Goal: Information Seeking & Learning: Learn about a topic

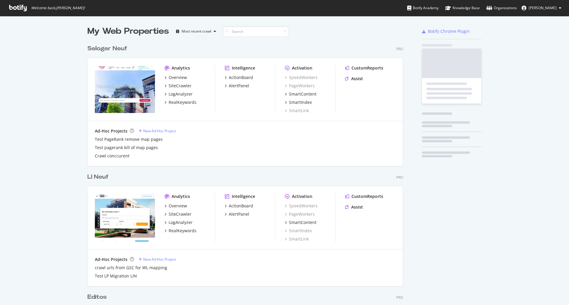
scroll to position [301, 560]
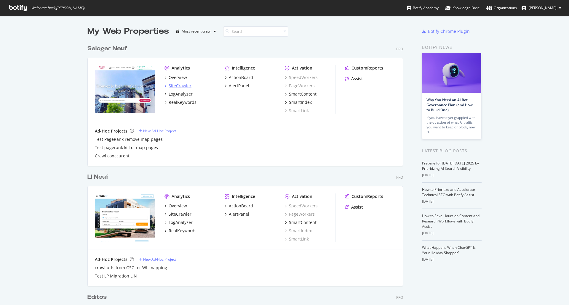
click at [178, 87] on div "SiteCrawler" at bounding box center [180, 86] width 23 height 6
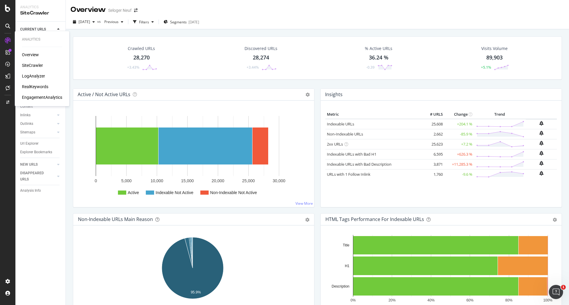
click at [29, 76] on div "LogAnalyzer" at bounding box center [33, 76] width 23 height 6
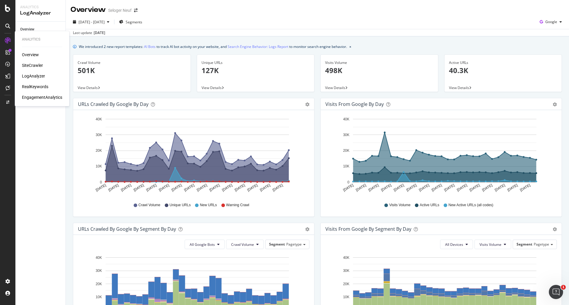
click at [27, 64] on div "SiteCrawler" at bounding box center [32, 65] width 21 height 6
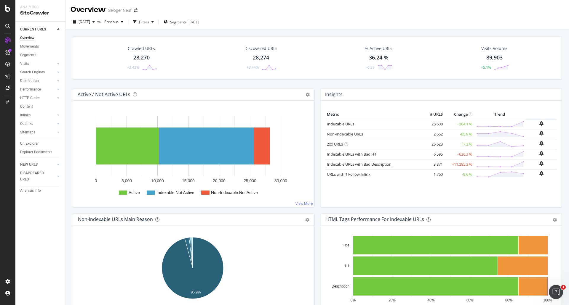
click at [370, 165] on link "Indexable URLs with Bad Description" at bounding box center [359, 164] width 65 height 5
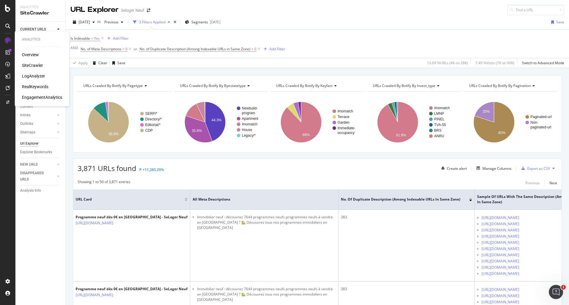
click at [27, 65] on div "SiteCrawler" at bounding box center [32, 65] width 21 height 6
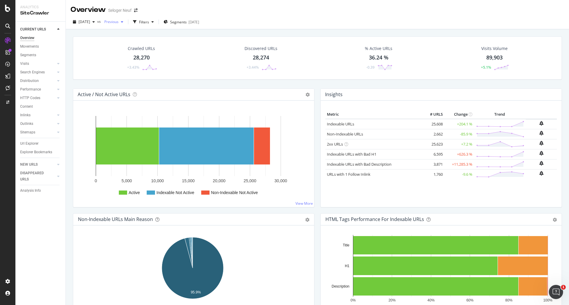
click at [118, 22] on span "Previous" at bounding box center [110, 21] width 17 height 5
drag, startPoint x: 291, startPoint y: 1, endPoint x: 289, endPoint y: 8, distance: 7.0
click at [290, 1] on div "Overview Seloger Neuf" at bounding box center [317, 7] width 503 height 15
click at [449, 165] on td "+11,285.3 %" at bounding box center [459, 164] width 30 height 10
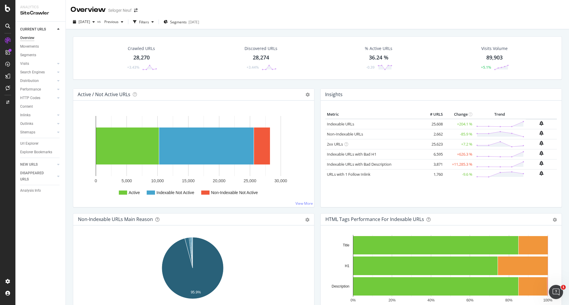
drag, startPoint x: 321, startPoint y: 164, endPoint x: 469, endPoint y: 166, distance: 148.1
click at [469, 166] on div "Metric # URLS Change Trend Indexable URLs 25,608 +204.1 % Non-Indexable URLs 2,…" at bounding box center [440, 154] width 241 height 107
copy div "Metric # URLS Change Trend Indexable URLs 25,608 +204.1 % Non-Indexable URLs 2,…"
click at [415, 89] on div "Insights" at bounding box center [440, 95] width 241 height 12
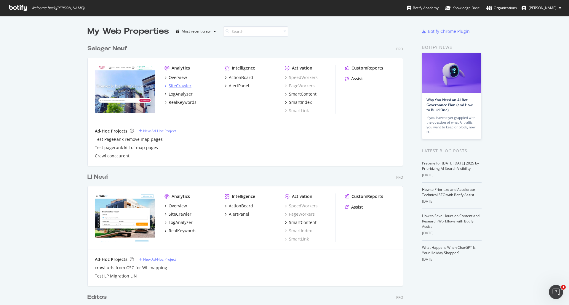
click at [181, 87] on div "SiteCrawler" at bounding box center [180, 86] width 23 height 6
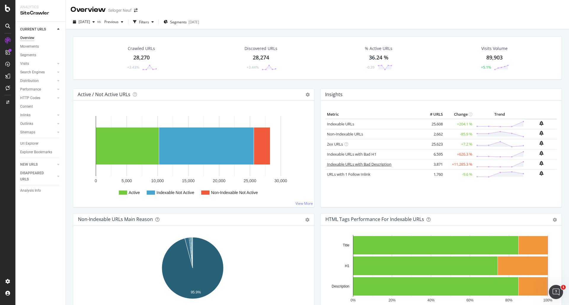
click at [375, 164] on link "Indexable URLs with Bad Description" at bounding box center [359, 164] width 65 height 5
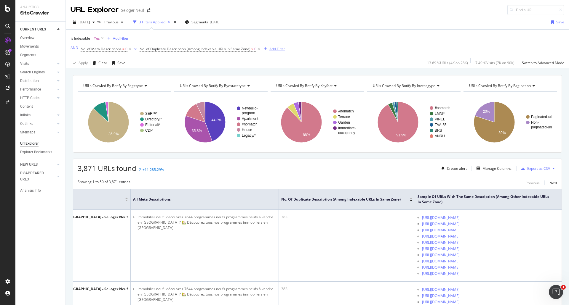
click at [275, 47] on div "Add Filter" at bounding box center [277, 49] width 16 height 5
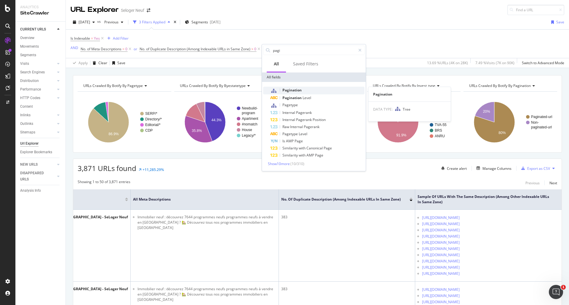
type input "pagi"
click at [294, 90] on span "Pagination" at bounding box center [291, 90] width 19 height 5
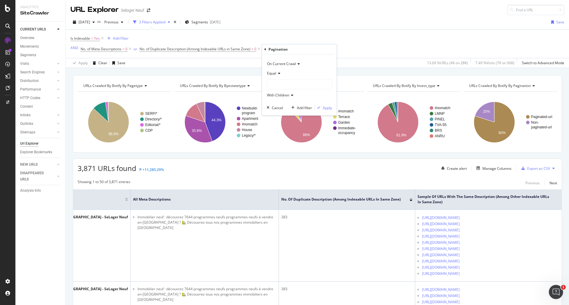
click at [278, 71] on div "Equal" at bounding box center [299, 73] width 65 height 9
click at [318, 71] on div "Equal" at bounding box center [299, 73] width 65 height 9
click at [279, 73] on icon at bounding box center [278, 74] width 4 height 4
click at [283, 93] on span "Not Equal" at bounding box center [278, 93] width 16 height 5
click at [285, 85] on div at bounding box center [299, 84] width 65 height 9
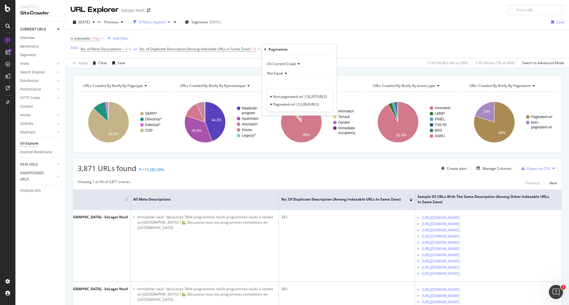
click at [280, 73] on span "Not Equal" at bounding box center [275, 73] width 16 height 5
click at [281, 85] on div "Equal" at bounding box center [299, 86] width 63 height 8
click at [285, 86] on div at bounding box center [299, 84] width 65 height 9
click at [296, 96] on span "Non-paginated-url" at bounding box center [288, 96] width 30 height 5
click at [327, 106] on div "Apply" at bounding box center [327, 107] width 9 height 5
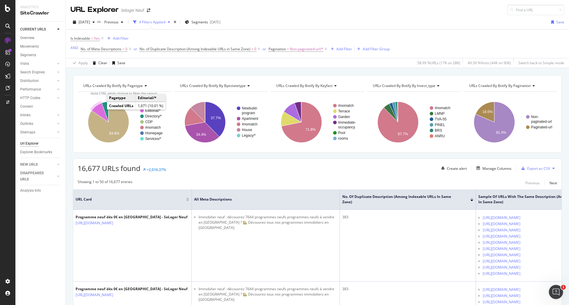
click at [99, 110] on icon "A chart." at bounding box center [100, 112] width 17 height 19
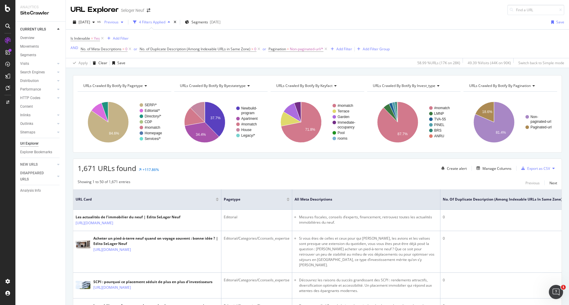
click at [118, 23] on span "Previous" at bounding box center [110, 22] width 17 height 5
click at [166, 66] on div "2025 May. 25th" at bounding box center [140, 65] width 55 height 5
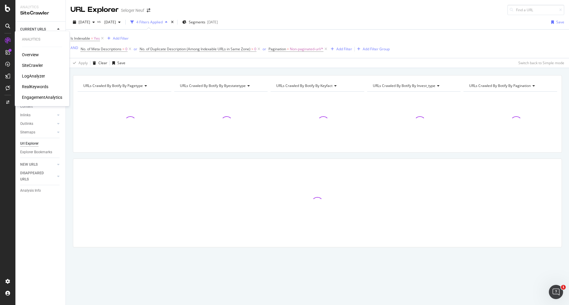
click at [29, 54] on div "Overview" at bounding box center [30, 55] width 17 height 6
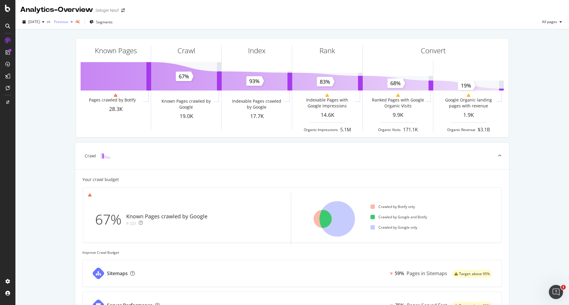
click at [68, 23] on span "Previous" at bounding box center [60, 21] width 17 height 5
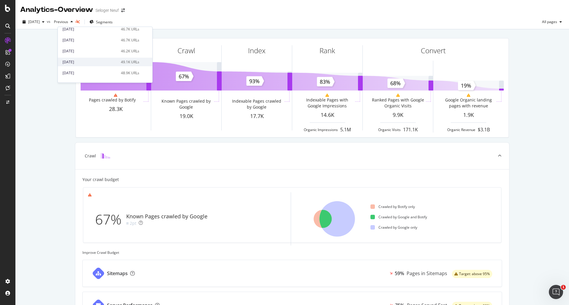
scroll to position [148, 0]
click at [113, 49] on div "2025 Apr. 27th" at bounding box center [89, 46] width 55 height 5
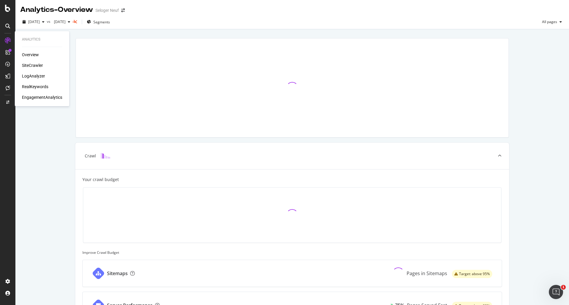
click at [31, 65] on div "SiteCrawler" at bounding box center [32, 65] width 21 height 6
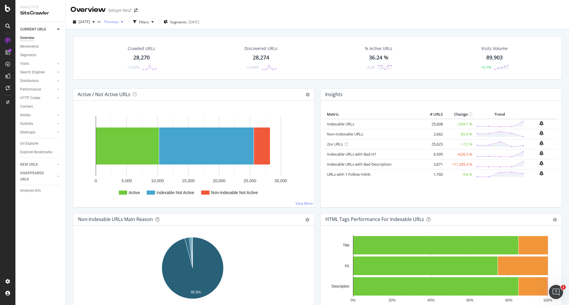
click at [124, 24] on div "Previous" at bounding box center [114, 21] width 24 height 9
click at [150, 52] on div "2025 Jun. 1st" at bounding box center [140, 54] width 55 height 5
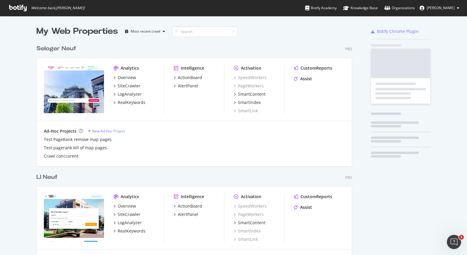
scroll to position [1673, 316]
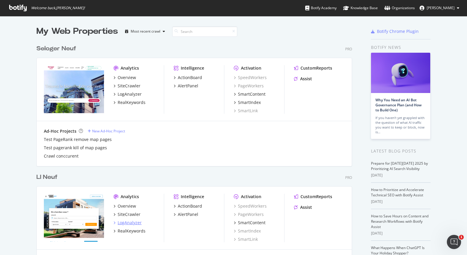
click at [121, 224] on div "LogAnalyzer" at bounding box center [130, 223] width 24 height 6
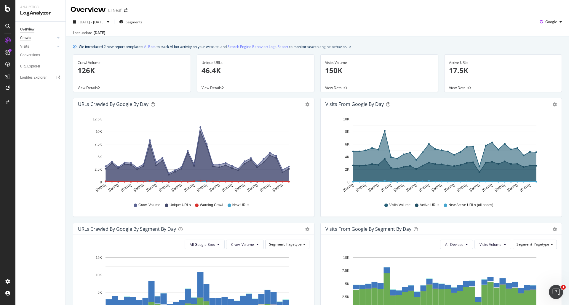
click at [26, 38] on div "Crawls" at bounding box center [25, 38] width 11 height 6
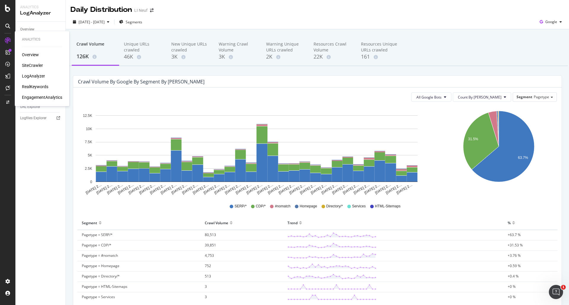
click at [26, 66] on div "SiteCrawler" at bounding box center [32, 65] width 21 height 6
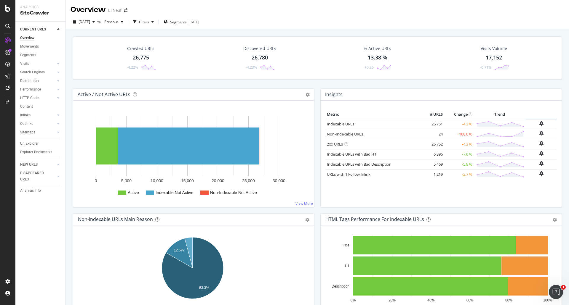
click at [344, 133] on link "Non-Indexable URLs" at bounding box center [345, 134] width 36 height 5
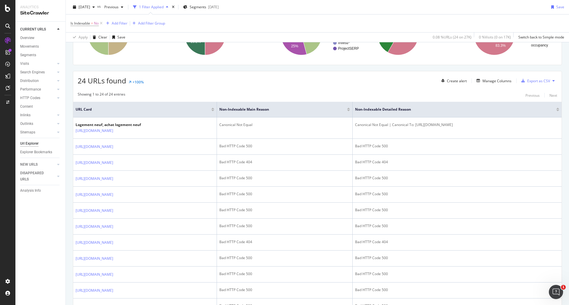
scroll to position [178, 0]
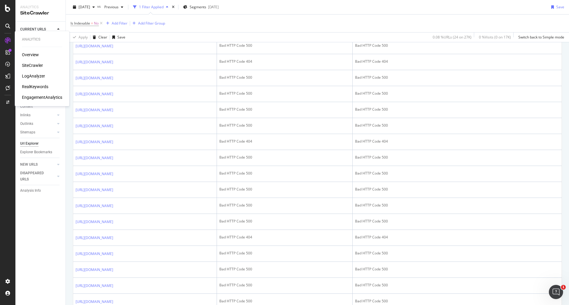
click at [28, 65] on div "SiteCrawler" at bounding box center [32, 65] width 21 height 6
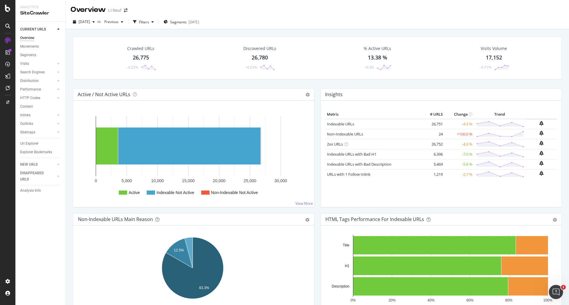
click at [467, 89] on div "Insights" at bounding box center [440, 95] width 241 height 12
click at [28, 106] on div "Content" at bounding box center [26, 107] width 13 height 6
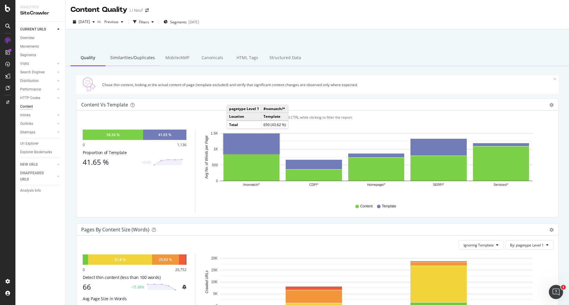
click at [131, 60] on div "Similarities/Duplicates" at bounding box center [132, 58] width 54 height 16
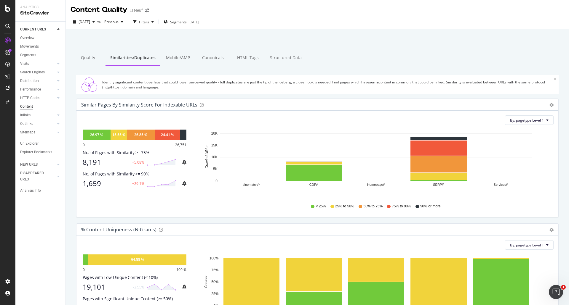
click at [93, 185] on div "1,659" at bounding box center [106, 183] width 46 height 8
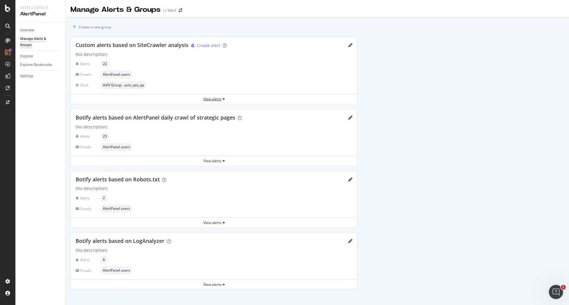
click at [215, 100] on div "View alerts" at bounding box center [214, 99] width 286 height 5
